Goal: Check status: Check status

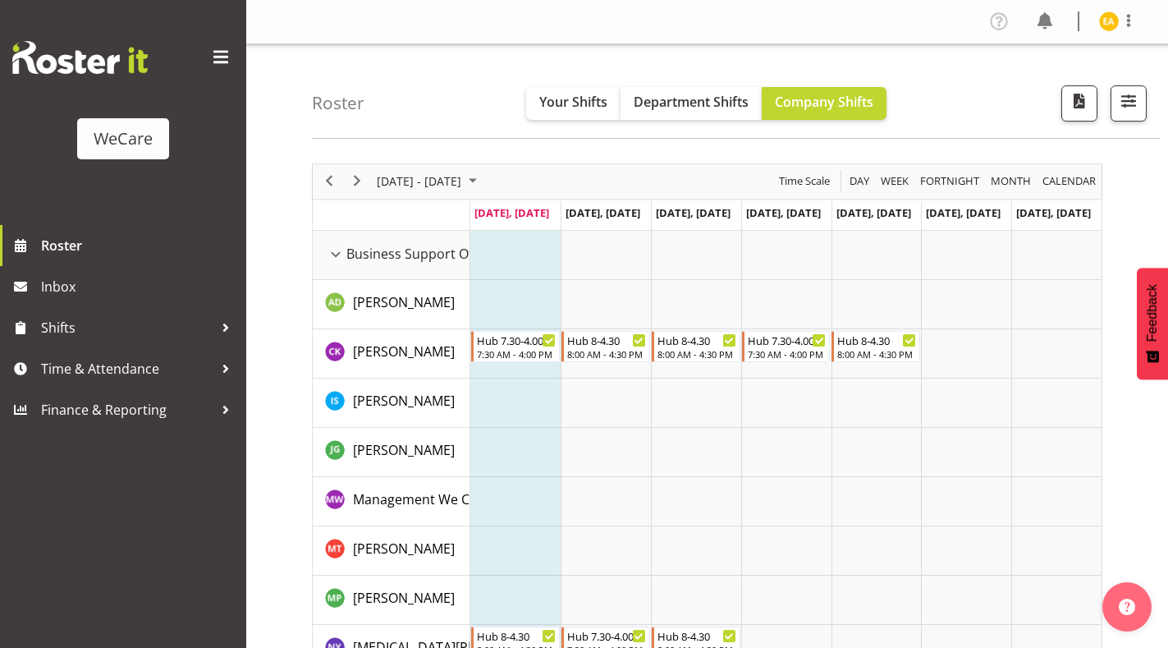
click at [477, 192] on div "[DATE] - [DATE]" at bounding box center [429, 181] width 116 height 34
click at [463, 177] on span "[DATE] - [DATE]" at bounding box center [419, 181] width 88 height 21
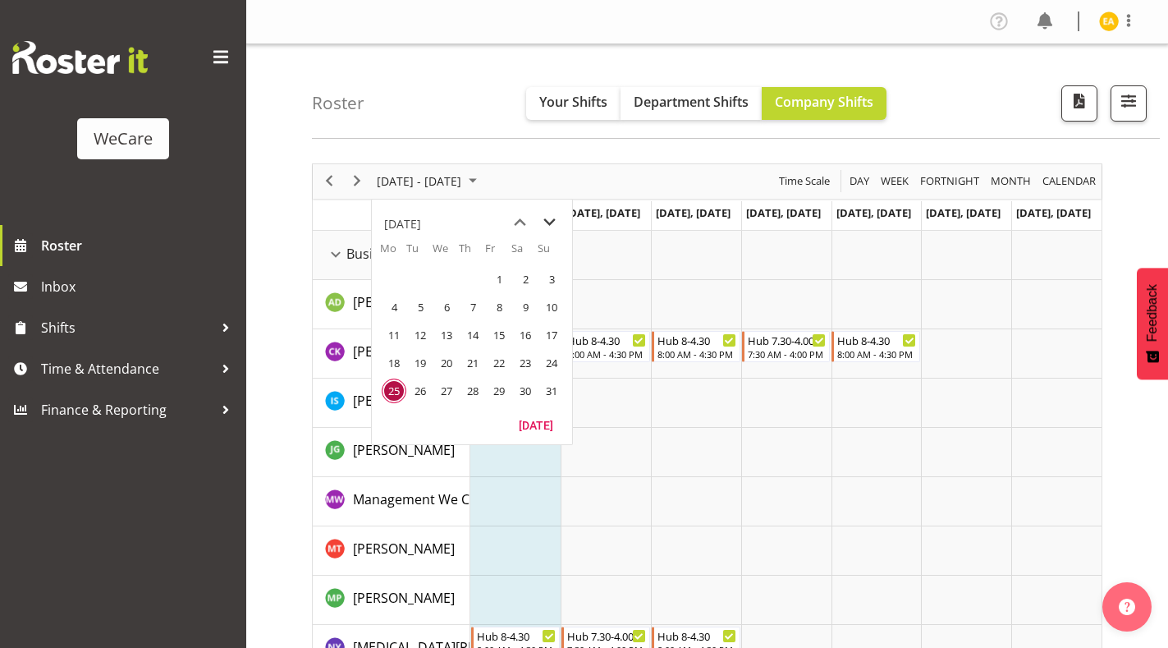
click at [546, 226] on span "next month" at bounding box center [549, 223] width 29 height 30
click at [520, 221] on span "previous month" at bounding box center [520, 223] width 29 height 30
click at [395, 360] on span "20" at bounding box center [394, 362] width 25 height 25
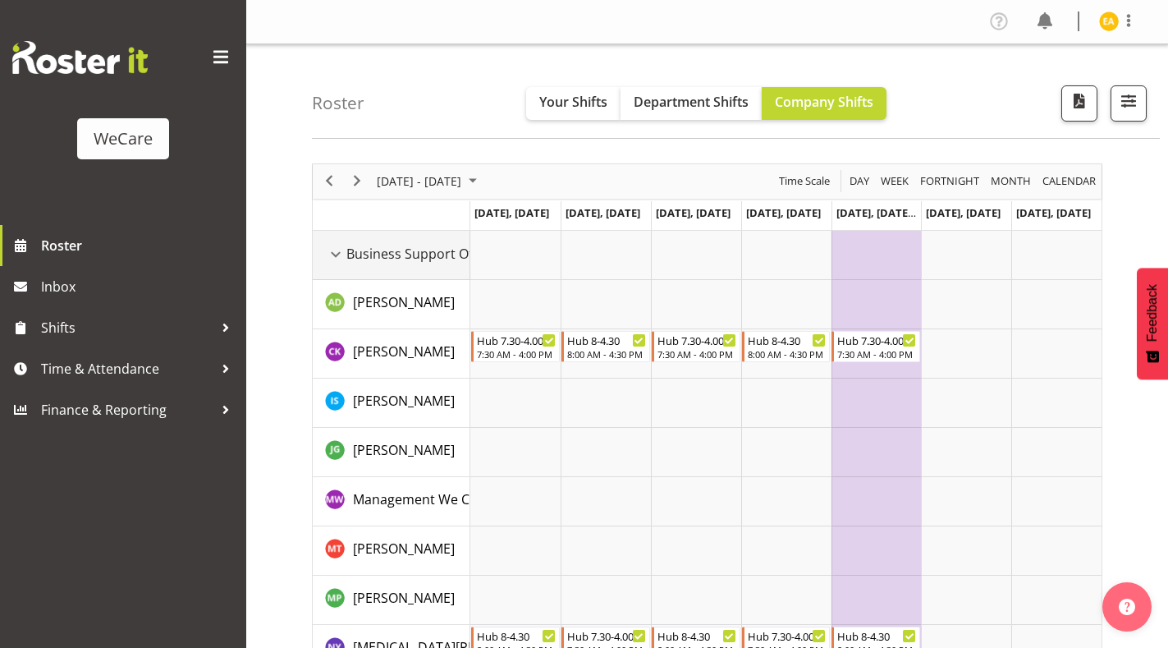
click at [342, 254] on div "Business Support Office resource" at bounding box center [335, 254] width 21 height 21
click at [337, 253] on div "Business Support Office resource" at bounding box center [335, 254] width 21 height 21
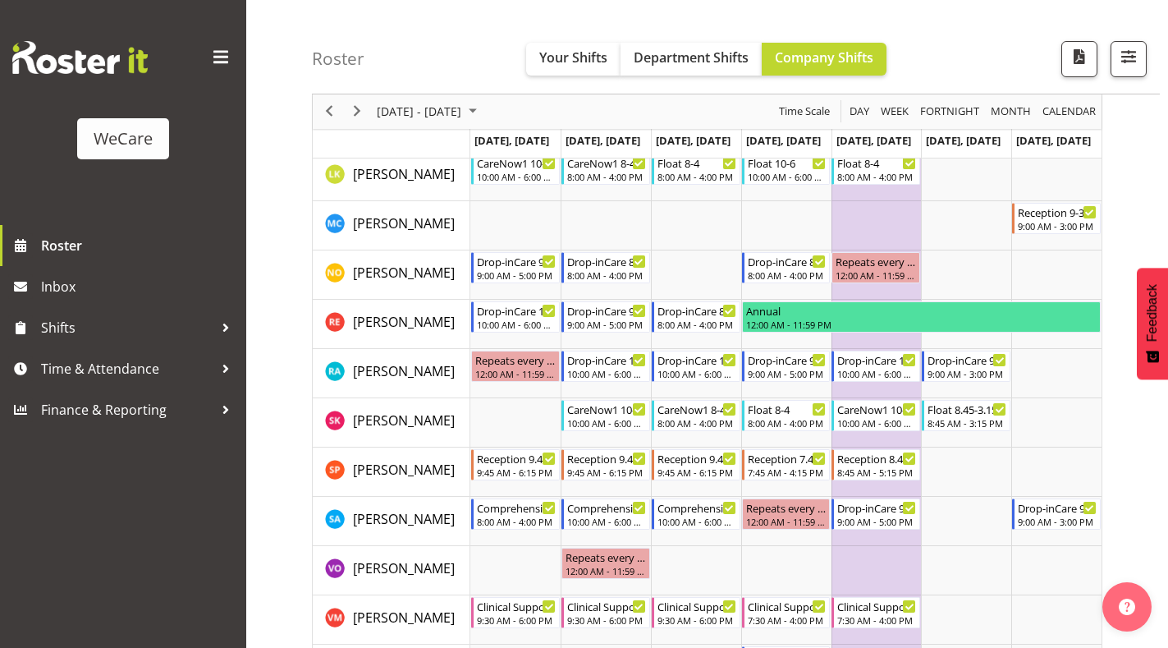
scroll to position [668, 0]
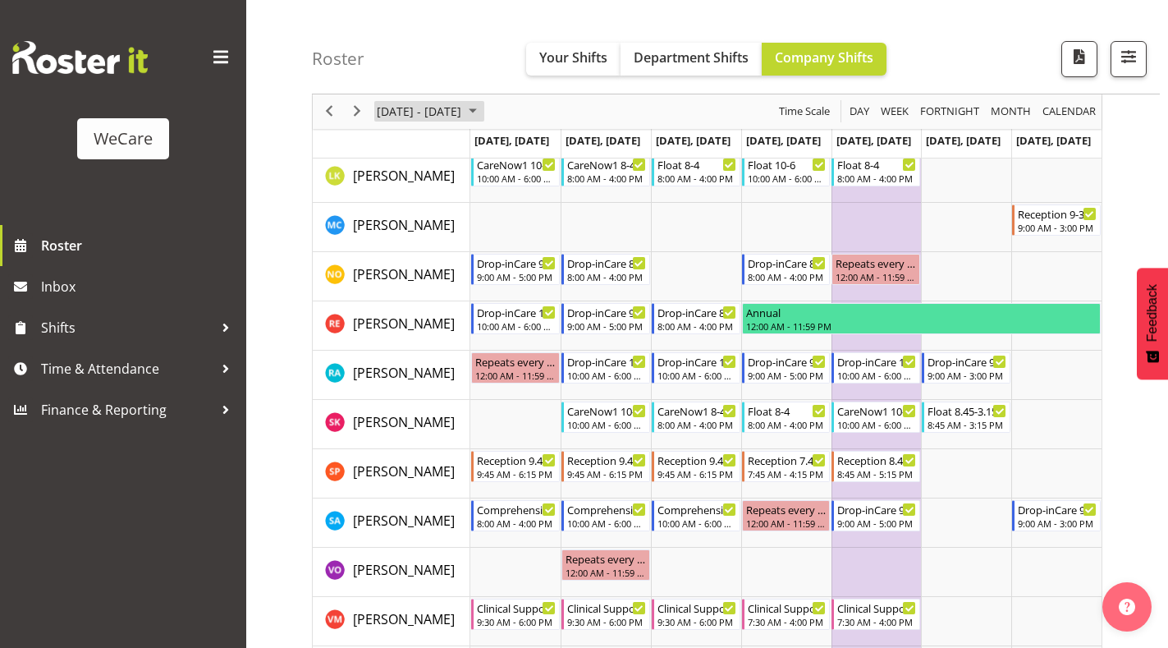
click at [463, 112] on span "[DATE] - [DATE]" at bounding box center [419, 112] width 88 height 21
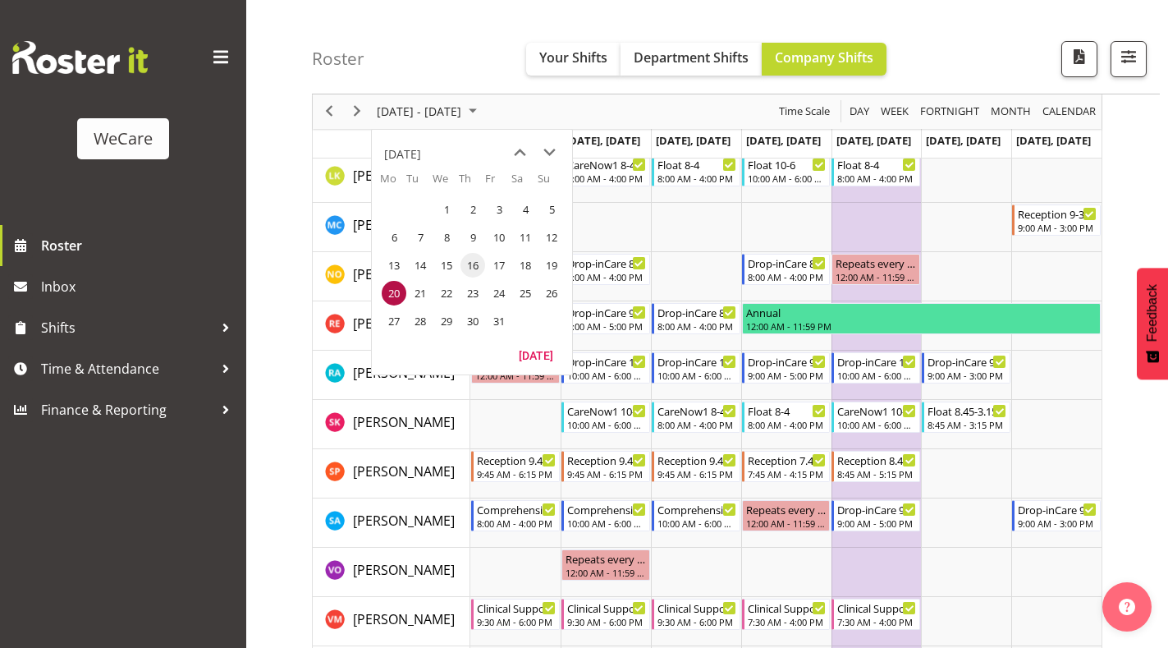
click at [478, 264] on span "16" at bounding box center [472, 265] width 25 height 25
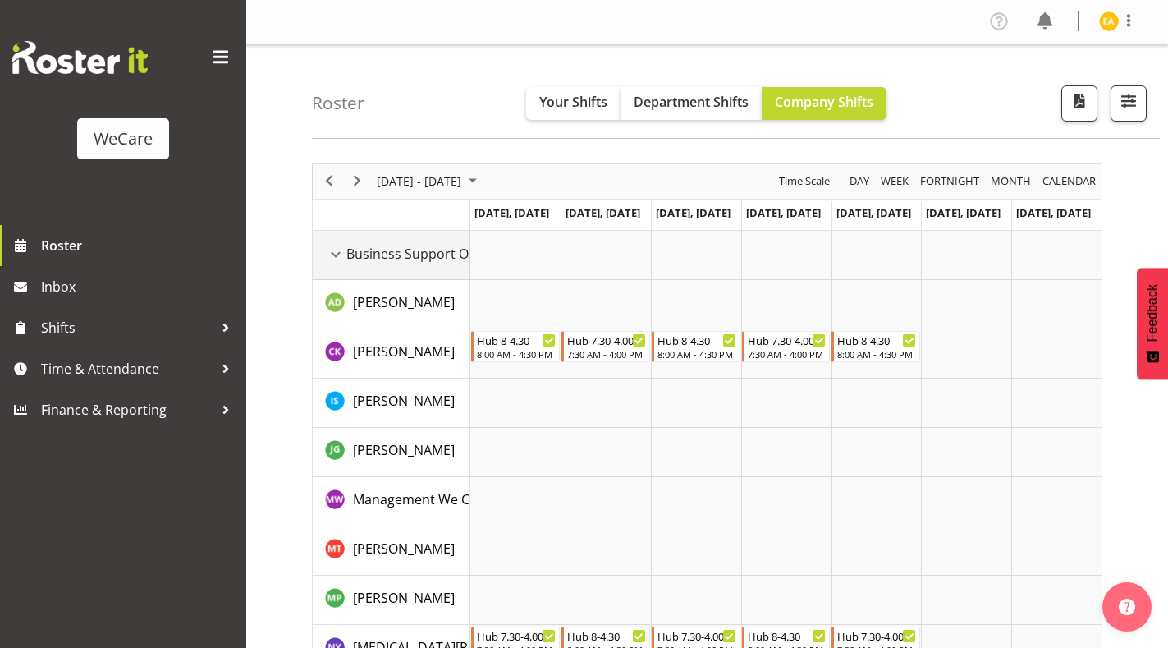
click at [356, 254] on span "Business Support Office" at bounding box center [420, 254] width 149 height 20
click at [341, 251] on div "Business Support Office resource" at bounding box center [335, 254] width 21 height 21
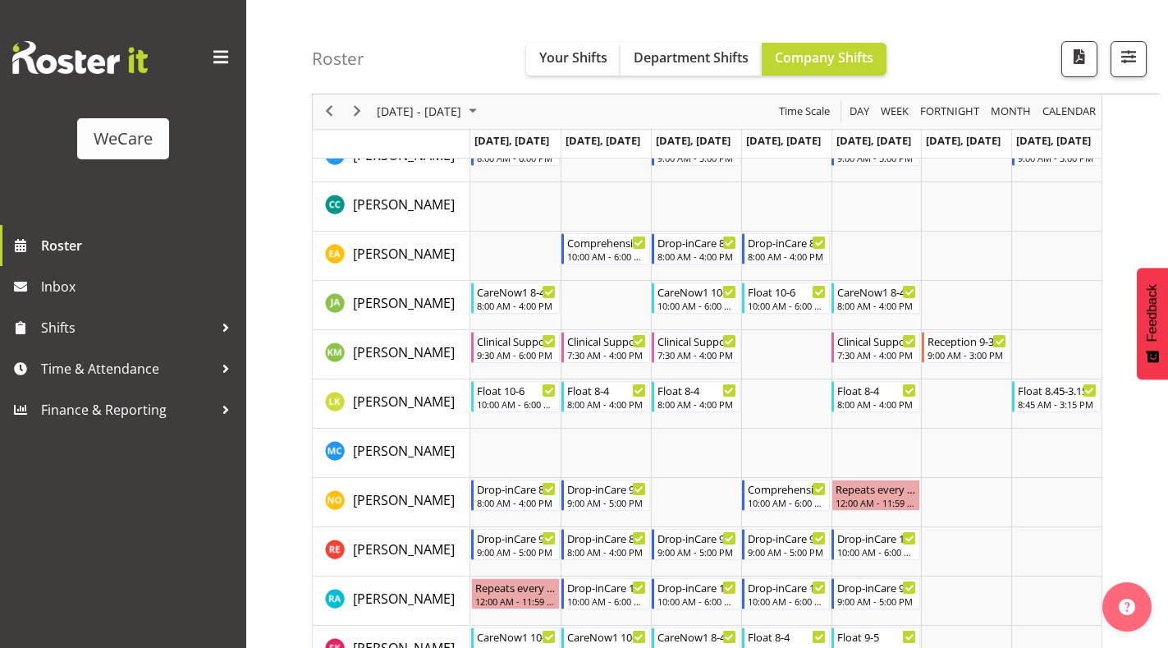
scroll to position [432, 0]
